Goal: Transaction & Acquisition: Download file/media

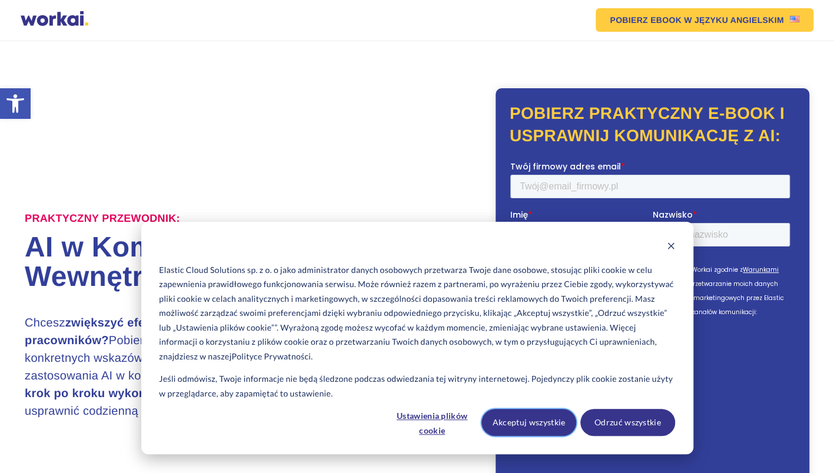
click at [548, 425] on button "Akceptuj wszystkie" at bounding box center [528, 422] width 95 height 27
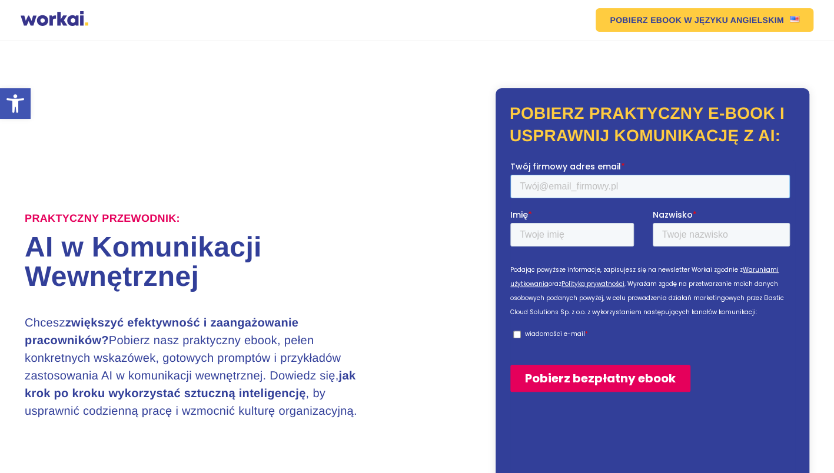
click at [663, 184] on input "Twój firmowy adres email *" at bounding box center [649, 187] width 279 height 24
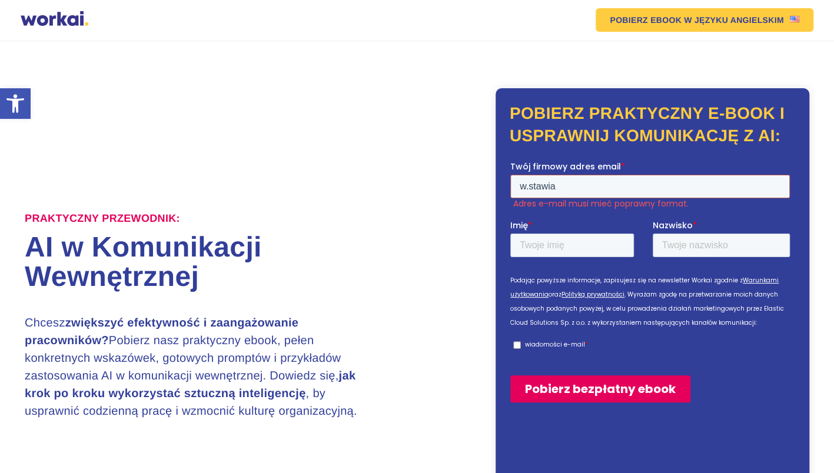
type input "[EMAIL_ADDRESS][DOMAIN_NAME]"
type input "[PERSON_NAME]"
type input "Stawiany"
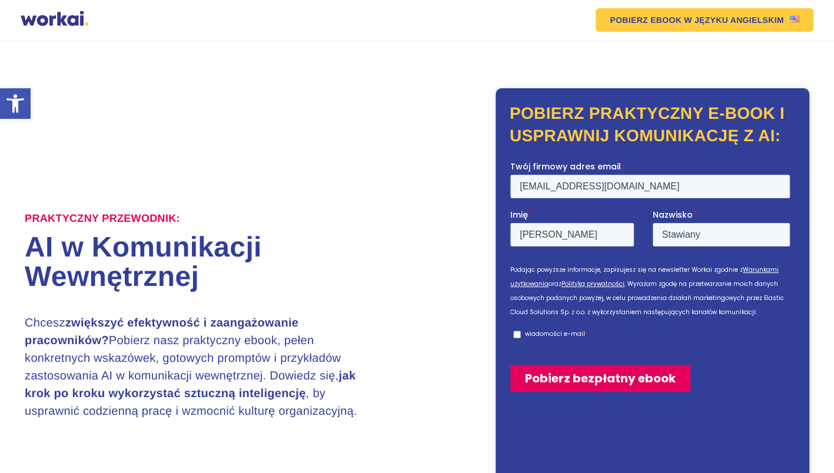
click at [518, 335] on input "wiadomości e-mail *" at bounding box center [517, 335] width 8 height 8
checkbox input "true"
click at [583, 378] on input "Pobierz bezpłatny ebook" at bounding box center [600, 378] width 180 height 27
